Goal: Obtain resource: Obtain resource

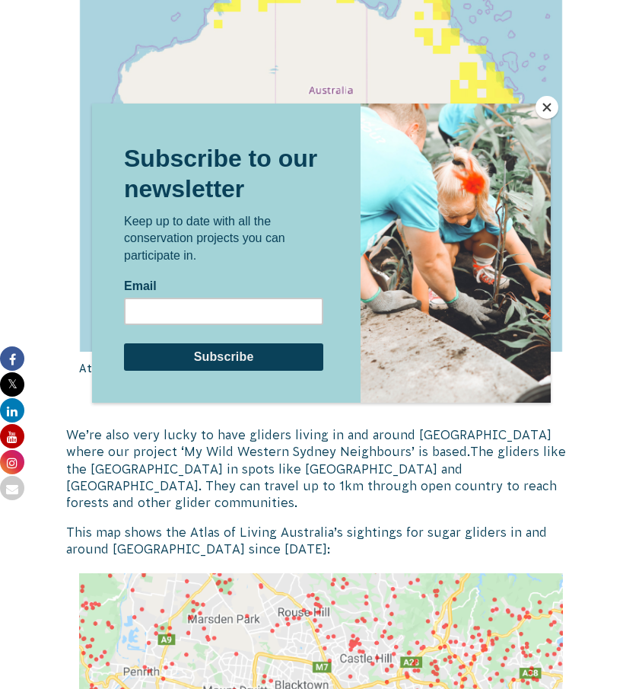
scroll to position [1659, 0]
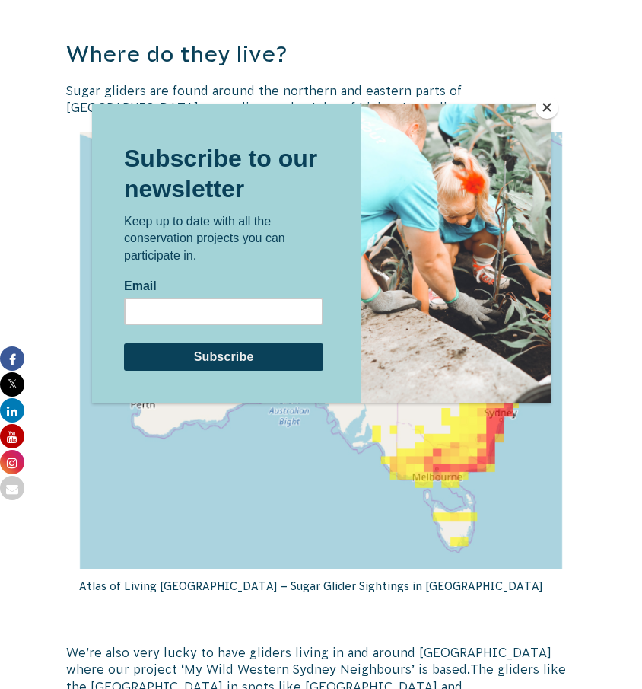
click at [547, 114] on button "Close" at bounding box center [547, 107] width 23 height 23
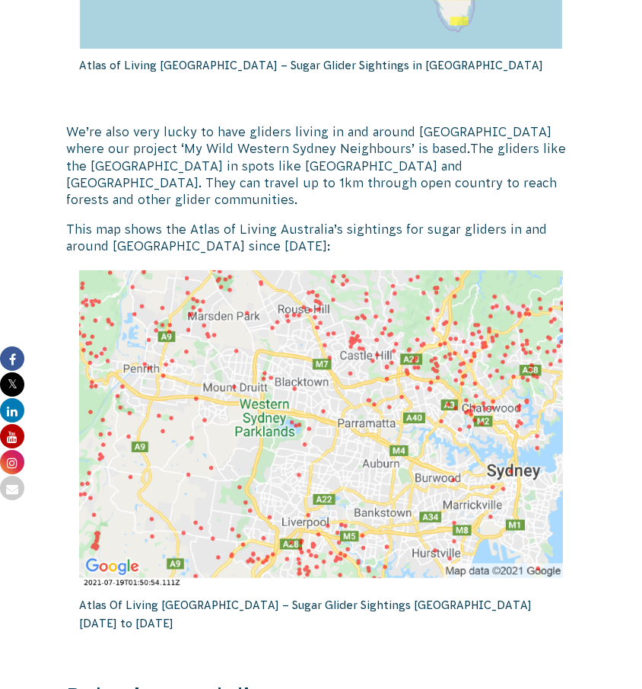
scroll to position [2192, 0]
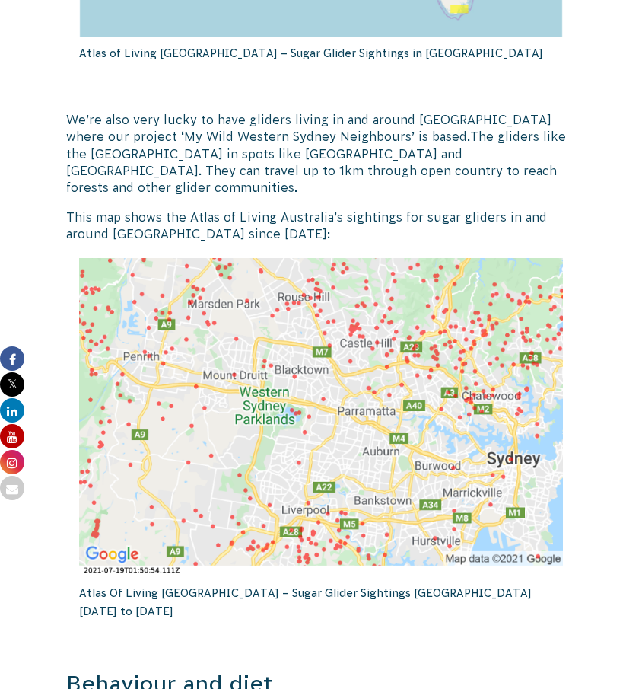
click at [244, 352] on img at bounding box center [321, 416] width 485 height 317
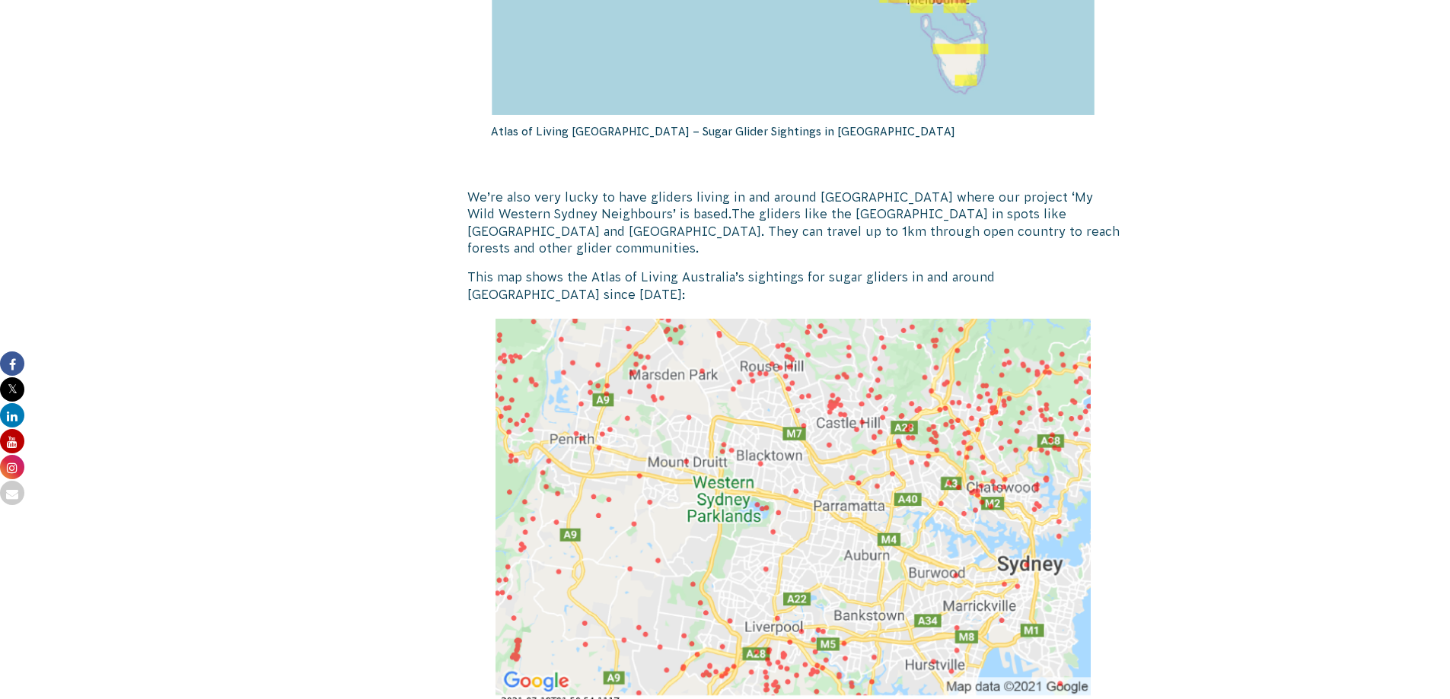
scroll to position [2279, 0]
drag, startPoint x: 969, startPoint y: 198, endPoint x: 582, endPoint y: 209, distance: 386.8
click at [582, 209] on p "We’re also very lucky to have gliders living in and around [GEOGRAPHIC_DATA] wh…" at bounding box center [793, 224] width 653 height 68
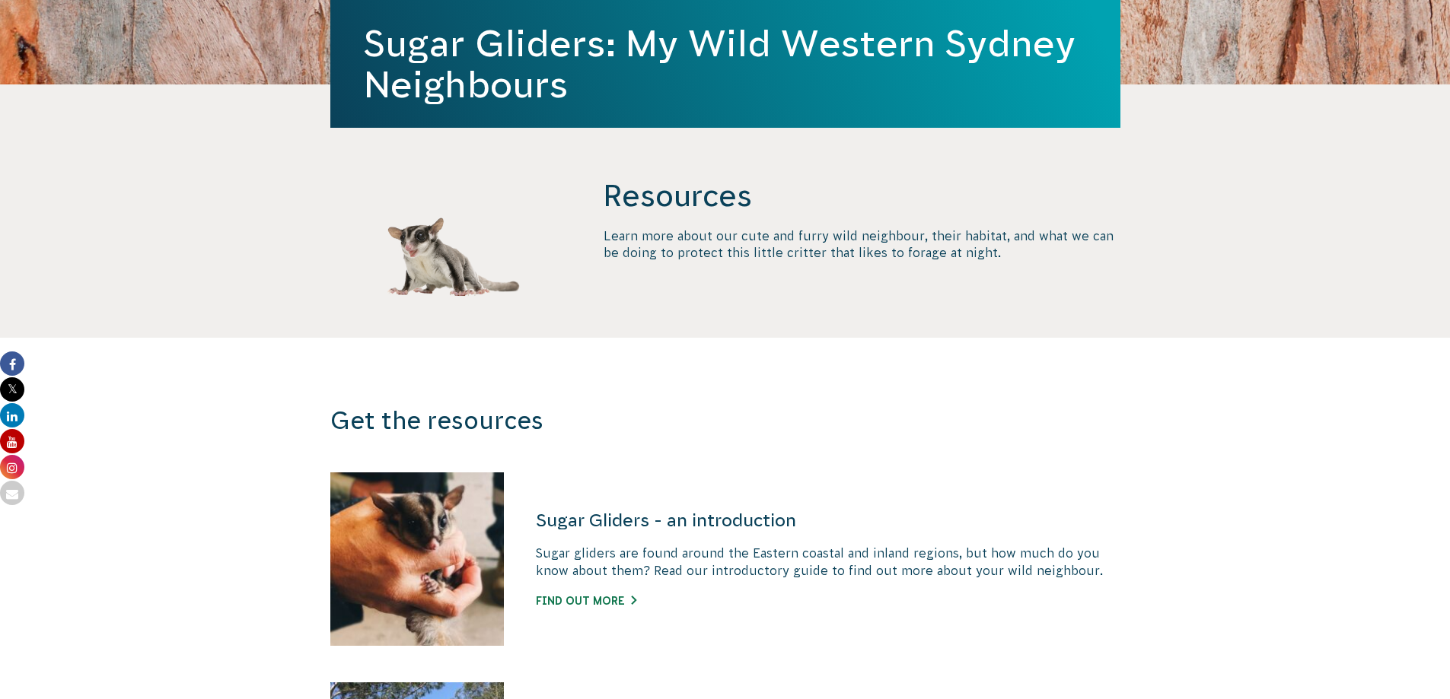
scroll to position [240, 0]
